Goal: Find specific page/section: Find specific page/section

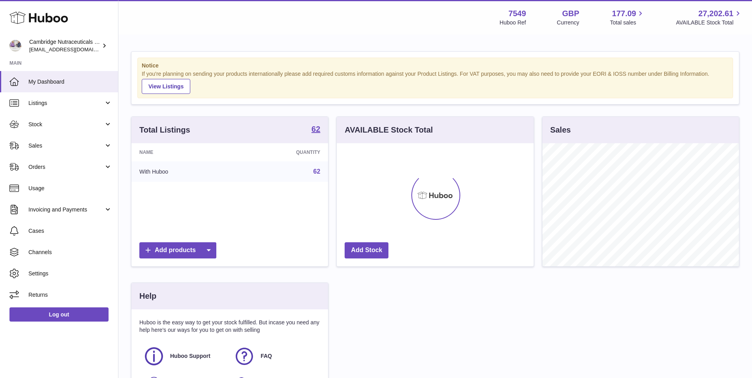
scroll to position [123, 197]
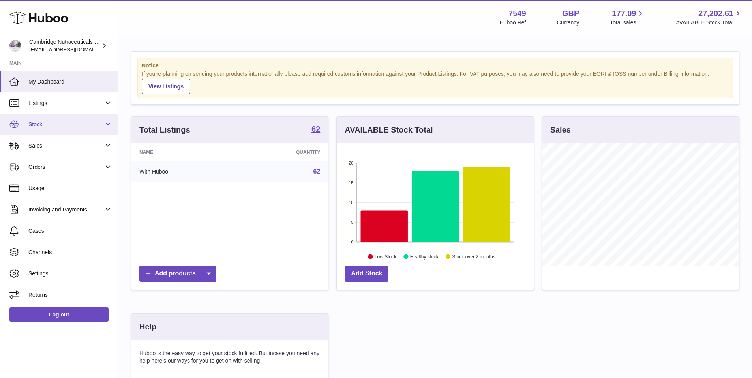
click at [75, 124] on span "Stock" at bounding box center [65, 125] width 75 height 8
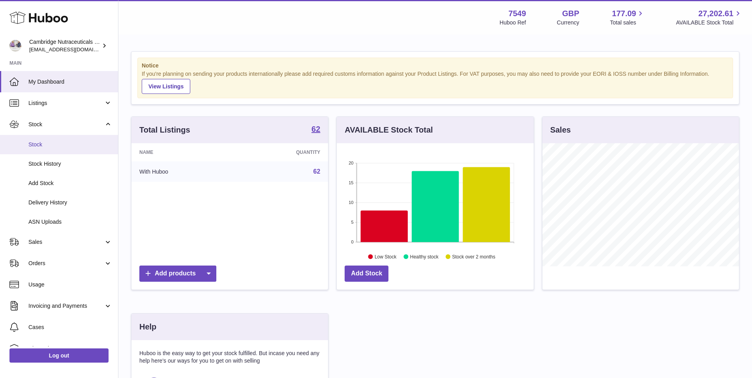
click at [36, 146] on span "Stock" at bounding box center [70, 145] width 84 height 8
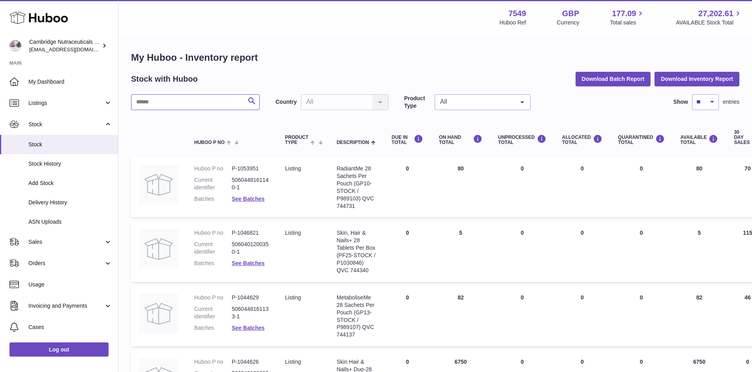
click at [210, 107] on input "text" at bounding box center [195, 102] width 129 height 16
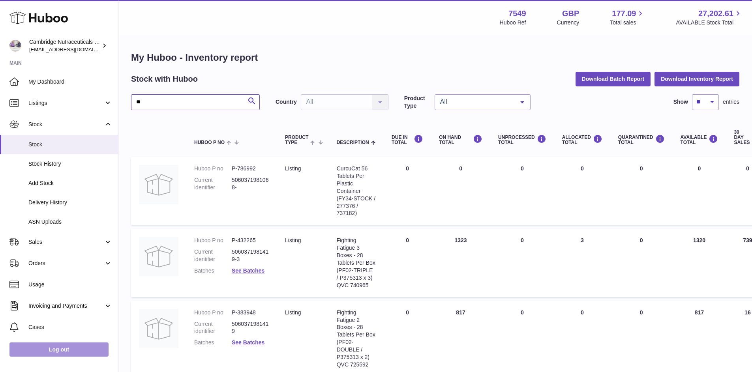
type input "**"
click at [86, 354] on link "Log out" at bounding box center [58, 350] width 99 height 14
